Goal: Transaction & Acquisition: Purchase product/service

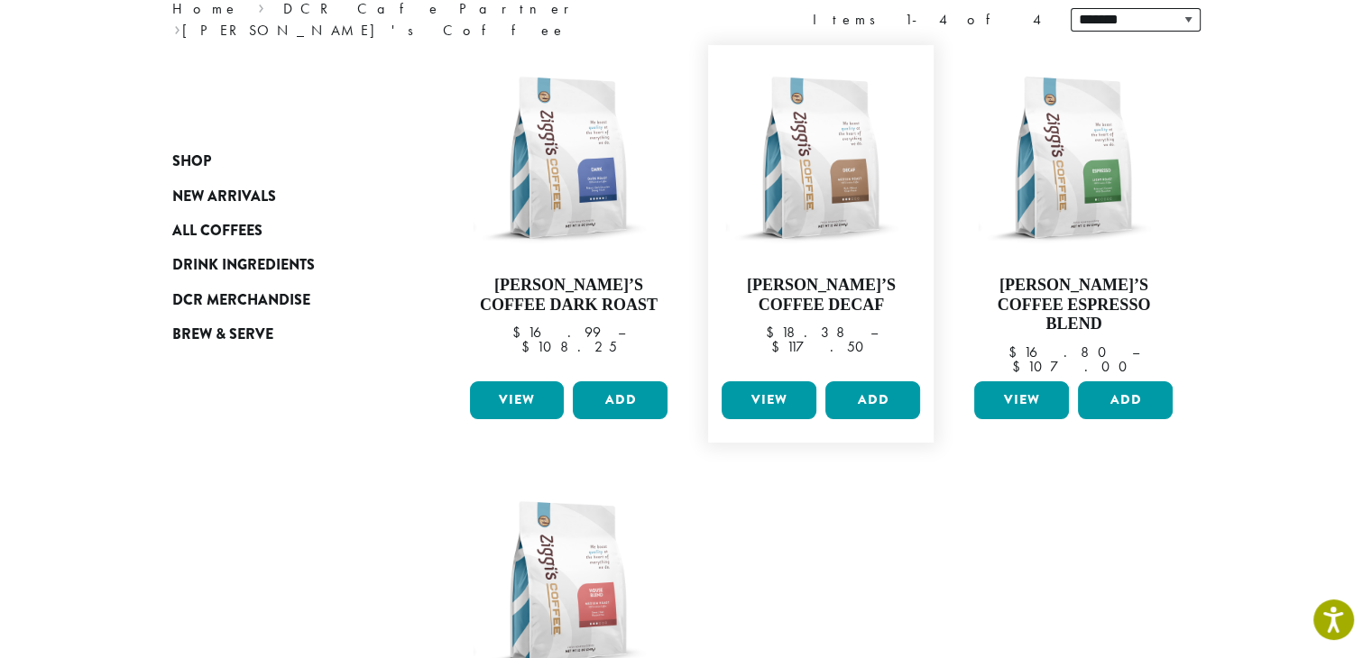
scroll to position [290, 0]
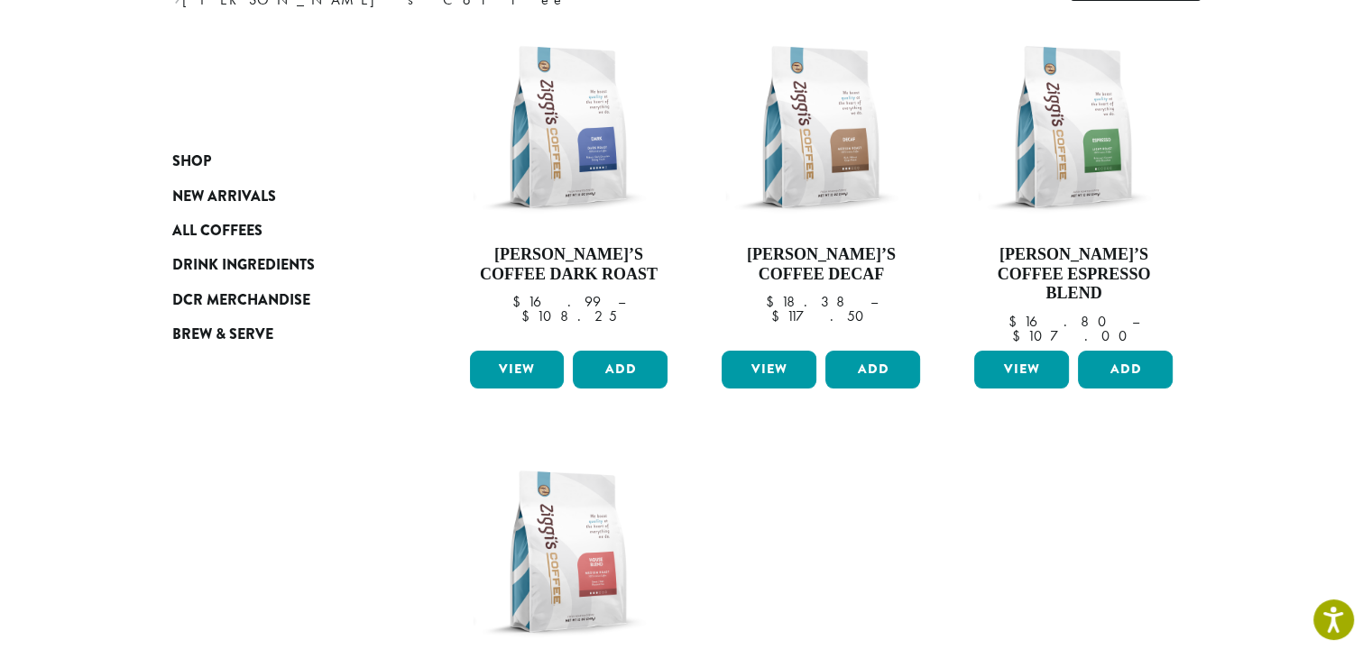
click at [758, 441] on ul "**********" at bounding box center [822, 416] width 758 height 830
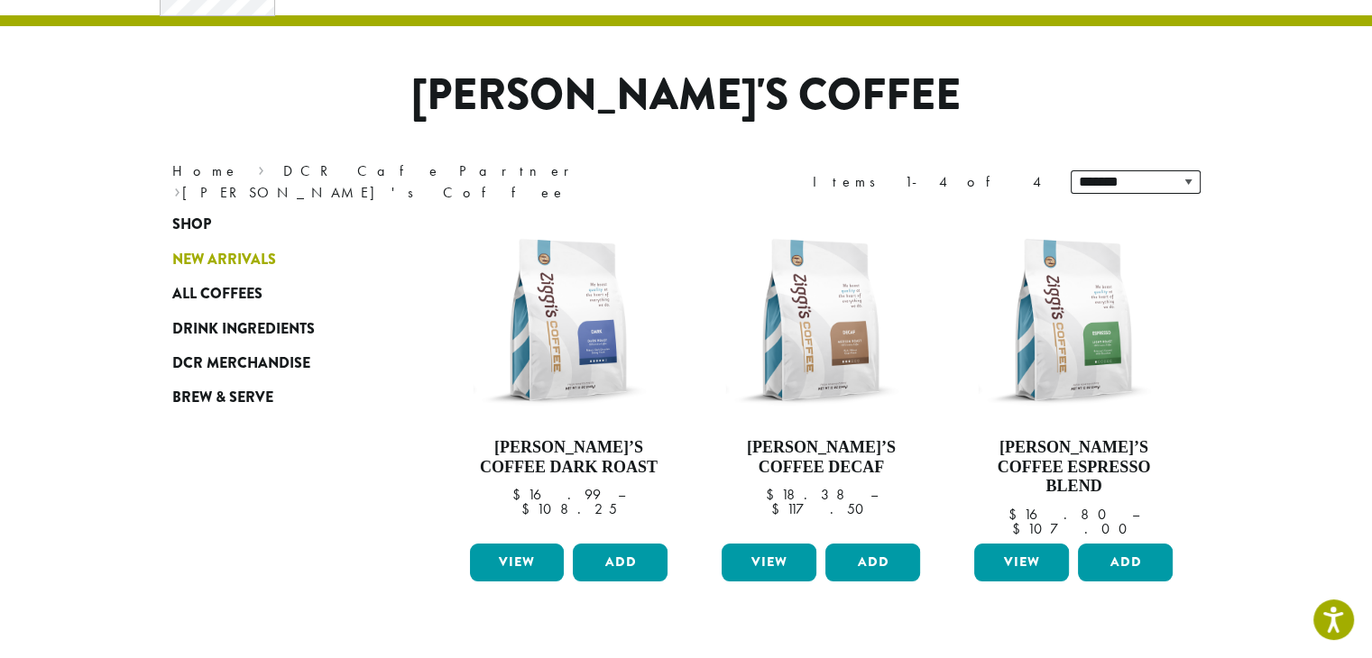
scroll to position [0, 0]
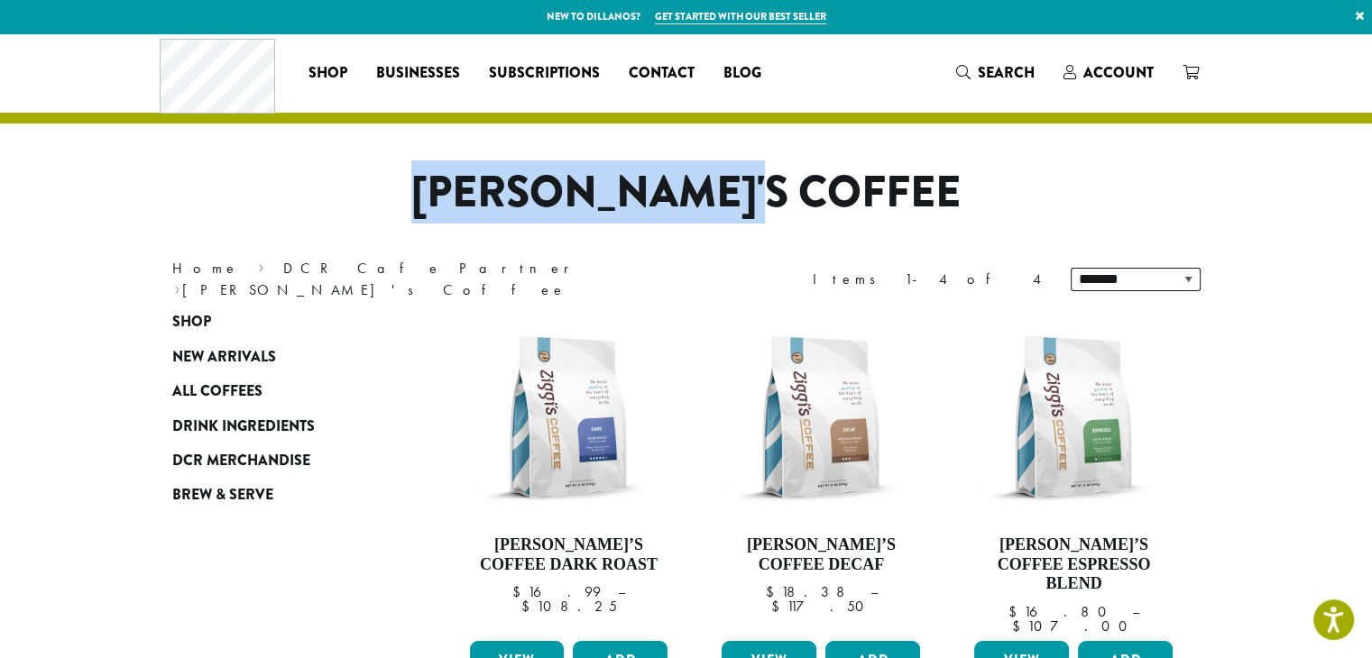
drag, startPoint x: 851, startPoint y: 182, endPoint x: 499, endPoint y: 179, distance: 352.6
click at [499, 179] on h1 "[PERSON_NAME]'s Coffee" at bounding box center [686, 193] width 1055 height 52
drag, startPoint x: 499, startPoint y: 179, endPoint x: 853, endPoint y: 183, distance: 354.5
click at [853, 183] on h1 "[PERSON_NAME]'s Coffee" at bounding box center [686, 193] width 1055 height 52
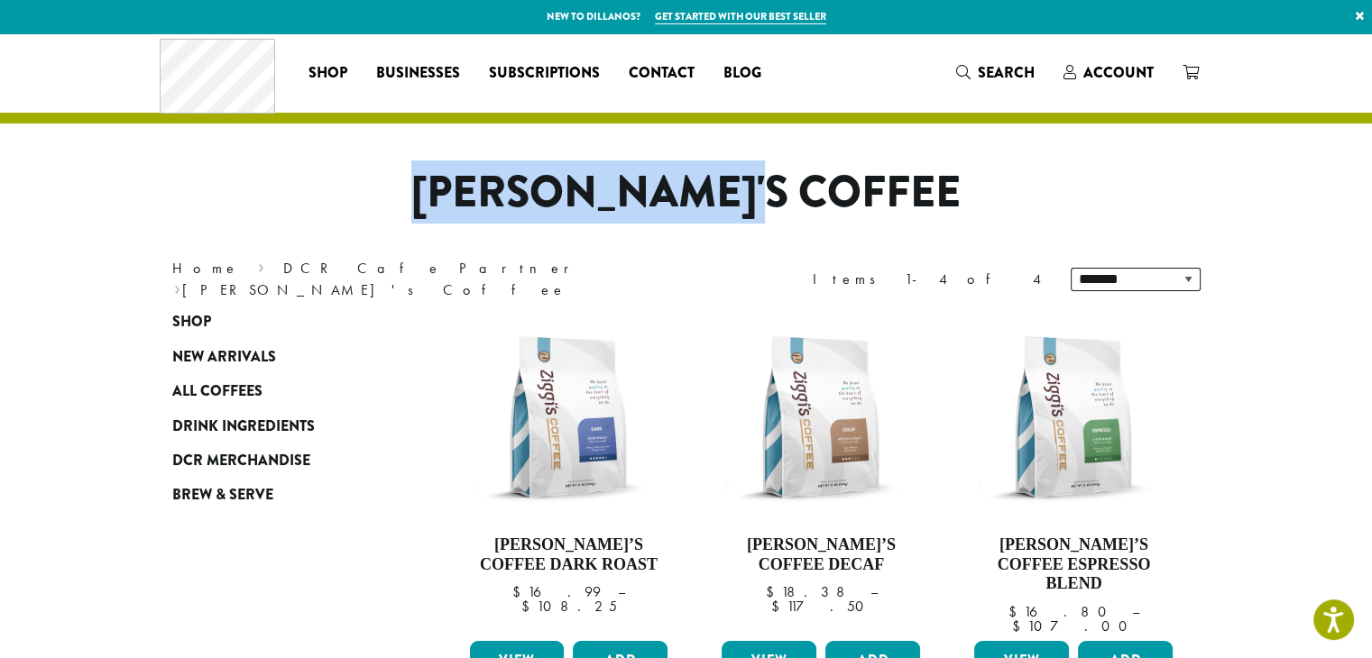
click at [853, 183] on h1 "[PERSON_NAME]'s Coffee" at bounding box center [686, 193] width 1055 height 52
drag, startPoint x: 853, startPoint y: 183, endPoint x: 536, endPoint y: 192, distance: 317.6
click at [536, 192] on h1 "[PERSON_NAME]'s Coffee" at bounding box center [686, 193] width 1055 height 52
